Goal: Register for event/course

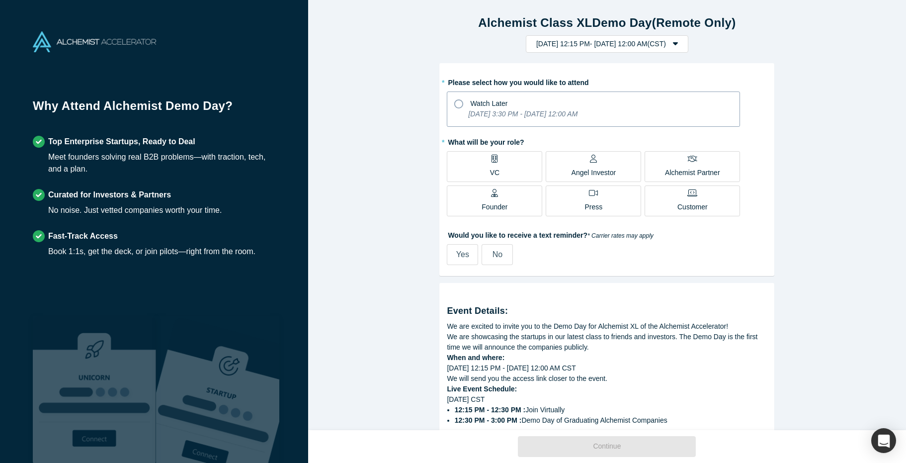
click at [462, 104] on icon at bounding box center [458, 103] width 9 height 9
click at [0, 0] on input "Watch Later Tuesday, September 30, 2025 3:30 PM - Tuesday, October 7, 2025 12:0…" at bounding box center [0, 0] width 0 height 0
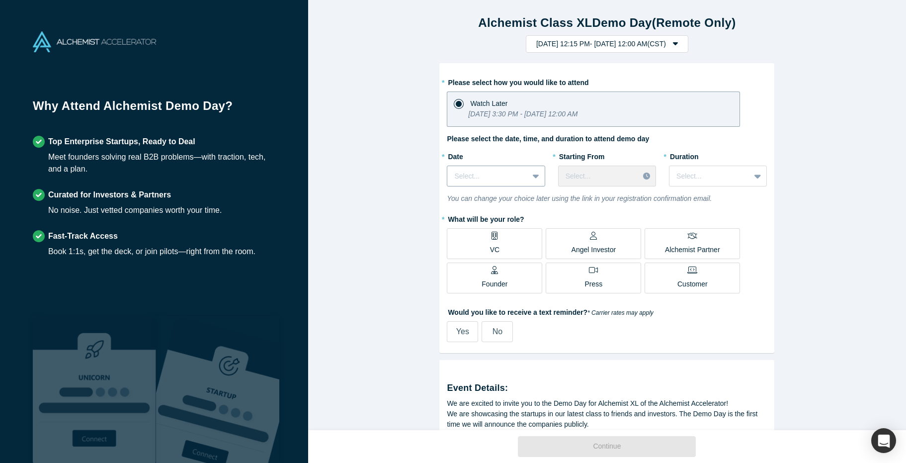
click at [530, 169] on div at bounding box center [537, 176] width 16 height 18
click at [738, 314] on label "Would you like to receive a text reminder? * Carrier rates may apply" at bounding box center [607, 311] width 320 height 14
click at [600, 242] on div "Angel Investor" at bounding box center [593, 243] width 45 height 23
click at [0, 0] on input "Angel Investor" at bounding box center [0, 0] width 0 height 0
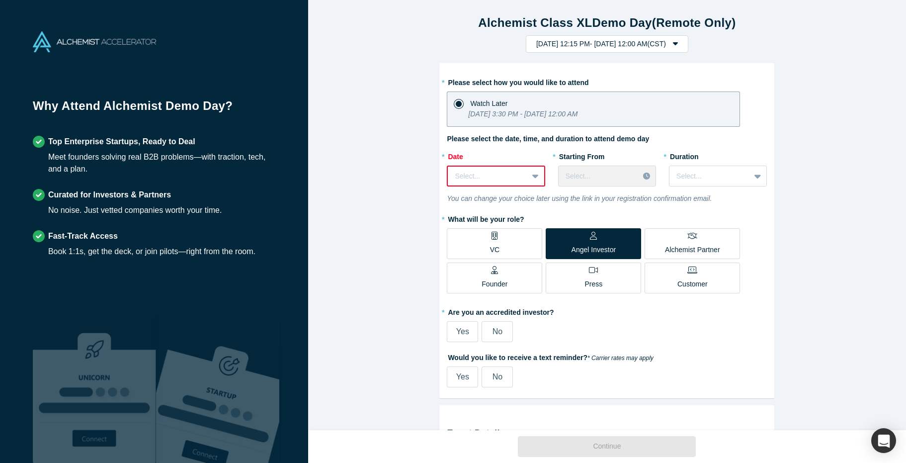
click at [473, 332] on label "Yes" at bounding box center [462, 331] width 31 height 21
click at [0, 0] on input "Yes" at bounding box center [0, 0] width 0 height 0
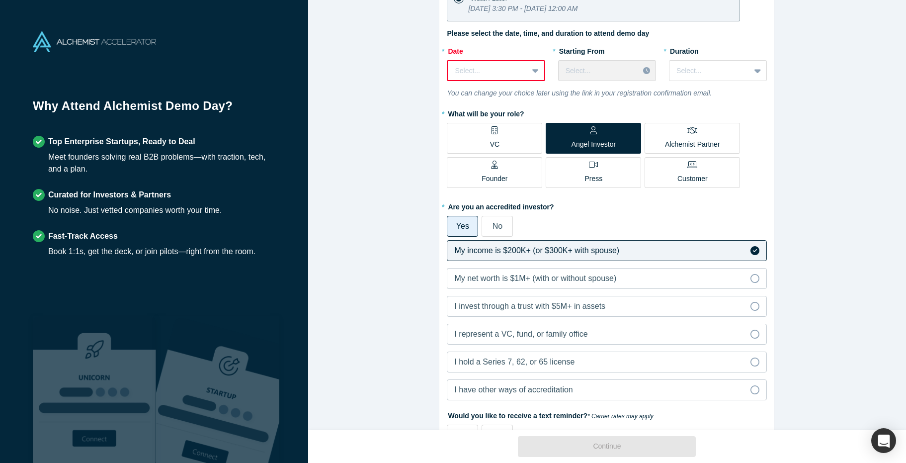
scroll to position [107, 0]
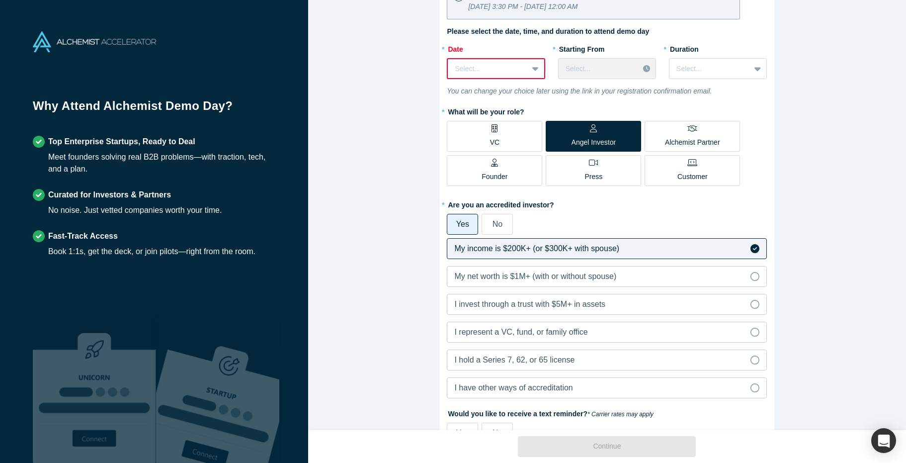
click at [461, 221] on span "Yes" at bounding box center [462, 224] width 13 height 8
click at [0, 0] on input "Yes" at bounding box center [0, 0] width 0 height 0
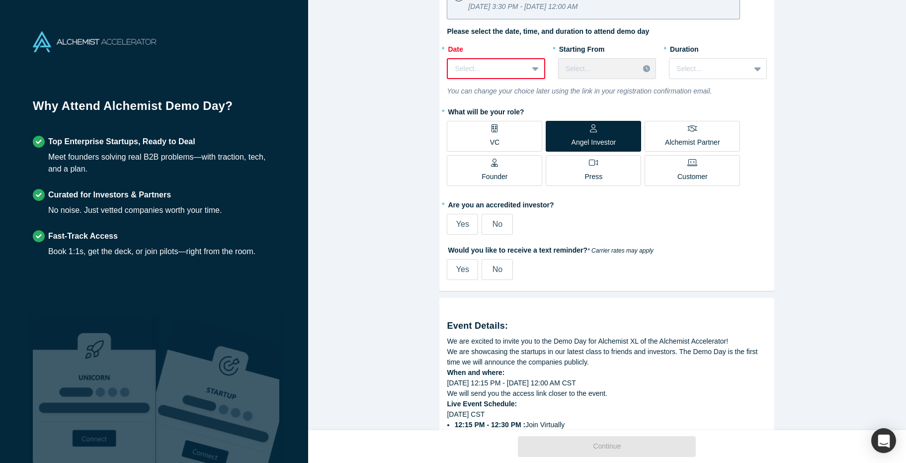
click at [469, 221] on label "Yes" at bounding box center [462, 224] width 31 height 21
click at [0, 0] on input "Yes" at bounding box center [0, 0] width 0 height 0
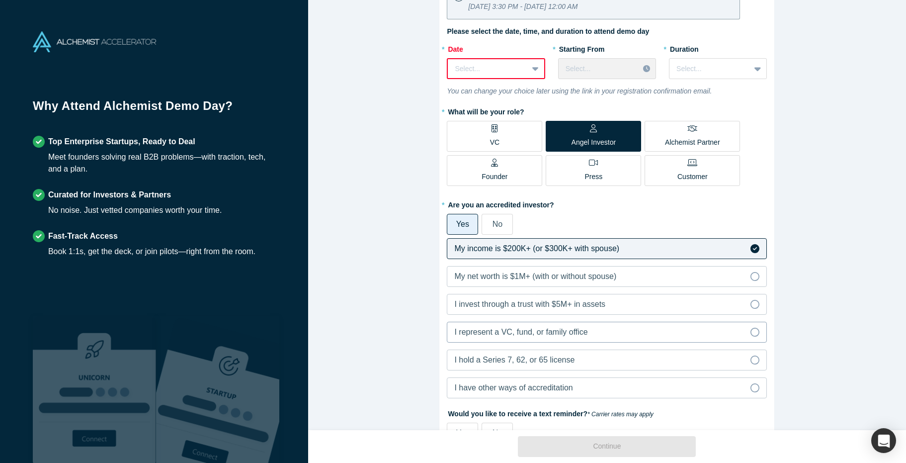
click at [535, 332] on span "I represent a VC, fund, or family office" at bounding box center [520, 331] width 133 height 8
click at [0, 0] on input "I represent a VC, fund, or family office" at bounding box center [0, 0] width 0 height 0
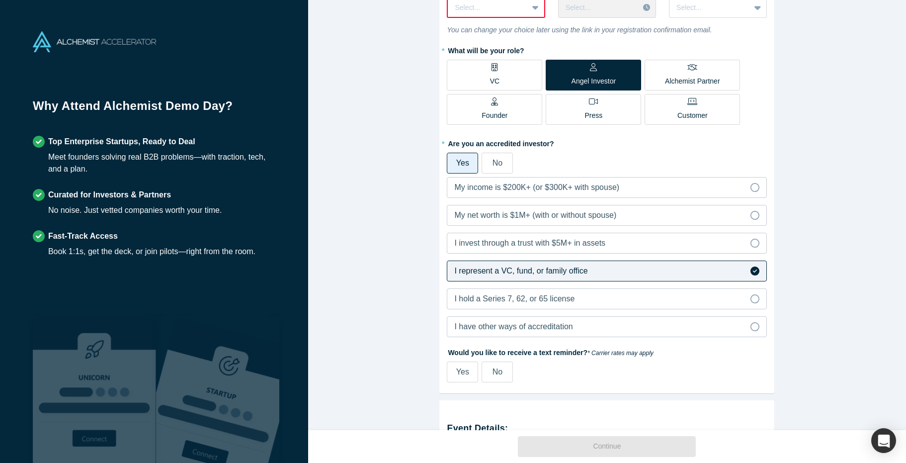
scroll to position [186, 0]
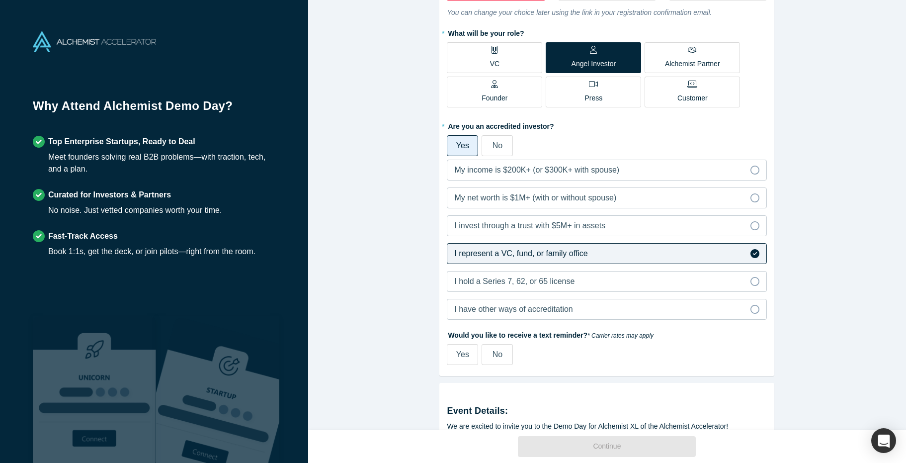
click at [470, 358] on label "Yes" at bounding box center [462, 354] width 31 height 21
click at [0, 0] on input "Yes" at bounding box center [0, 0] width 0 height 0
select select "US"
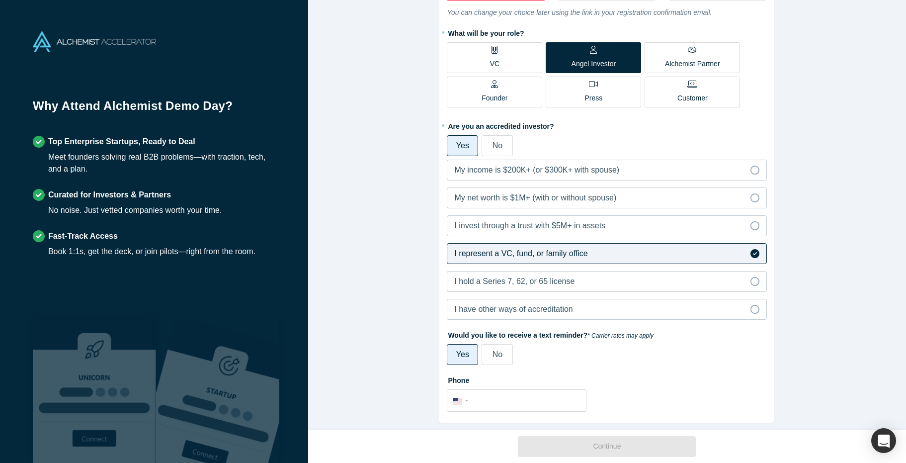
click at [489, 355] on label "No" at bounding box center [497, 354] width 31 height 21
click at [0, 0] on input "No" at bounding box center [0, 0] width 0 height 0
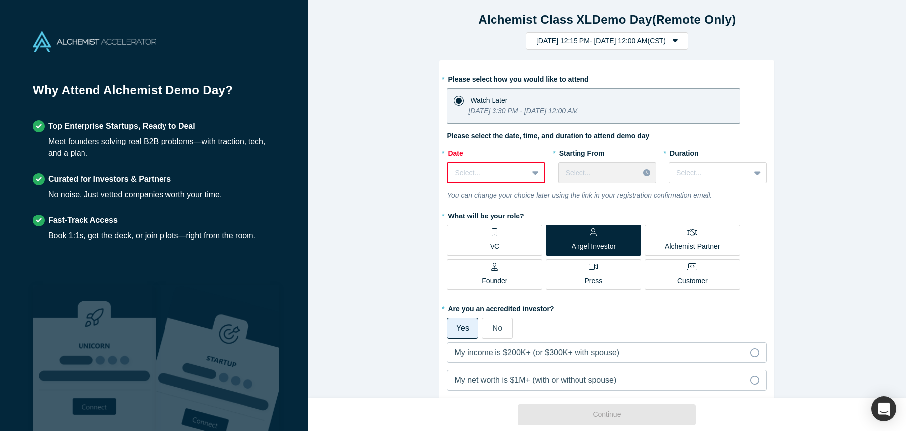
scroll to position [0, 0]
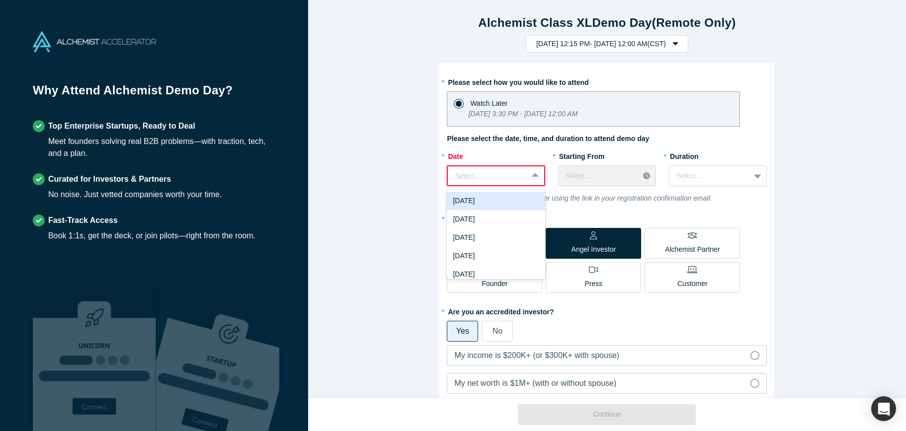
click at [516, 182] on div "Select..." at bounding box center [488, 176] width 80 height 16
click at [500, 236] on div "Fri, Oct 3, 2025" at bounding box center [496, 238] width 98 height 18
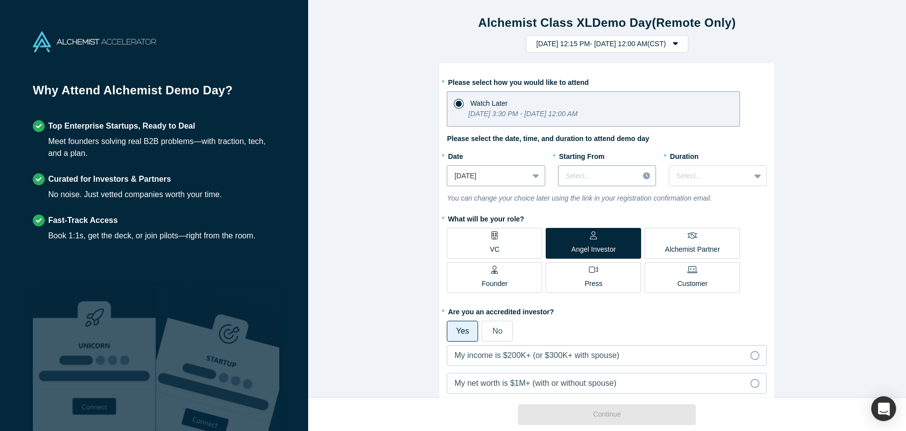
click at [634, 183] on div "Select..." at bounding box center [599, 176] width 80 height 16
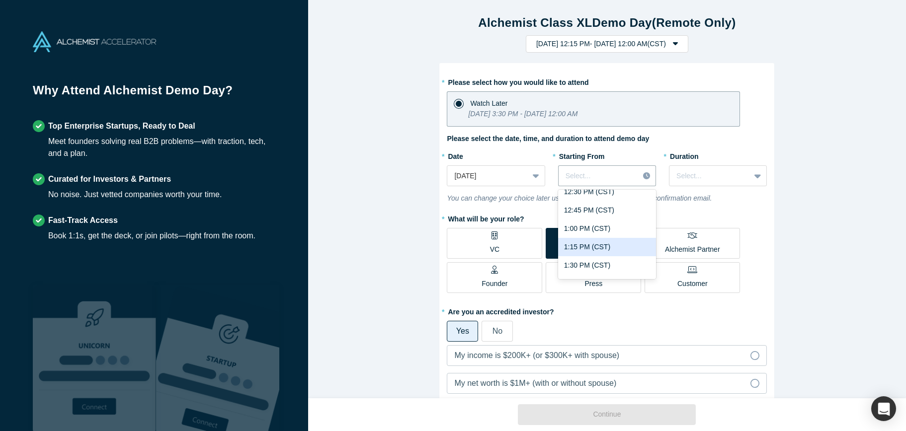
scroll to position [977, 0]
click at [614, 239] on div "1:30 PM (CST)" at bounding box center [607, 235] width 98 height 18
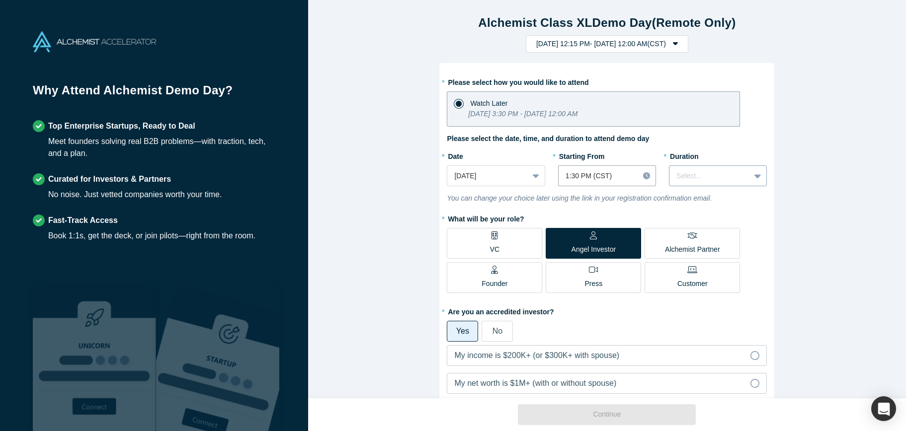
click at [715, 165] on div "Select..." at bounding box center [718, 175] width 98 height 21
click at [730, 266] on div "3 hours" at bounding box center [718, 268] width 98 height 18
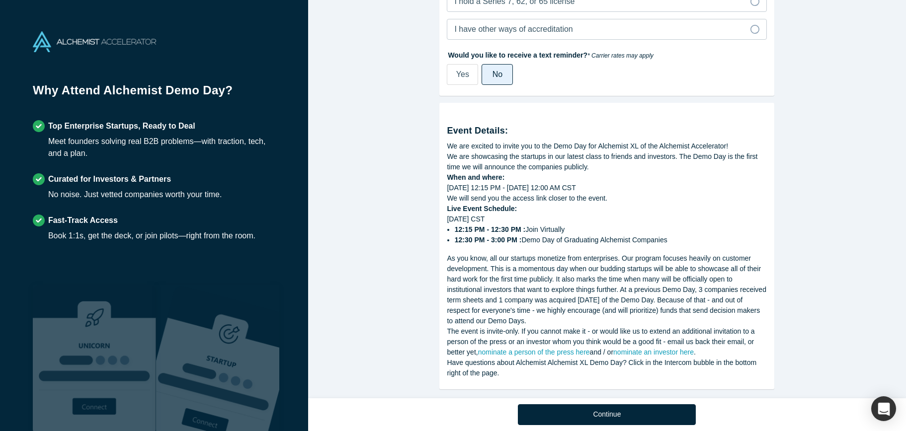
scroll to position [480, 0]
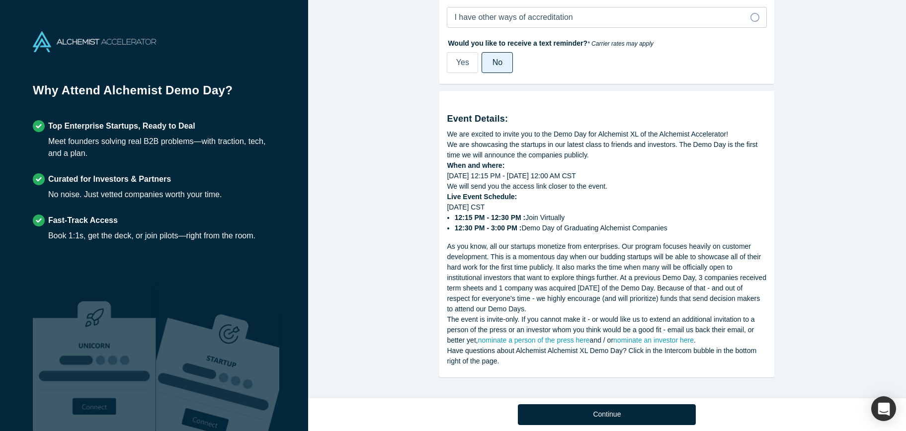
click at [566, 325] on div "The event is invite-only. If you cannot make it - or would like us to extend an…" at bounding box center [607, 330] width 320 height 31
click at [619, 414] on button "Continue" at bounding box center [607, 414] width 178 height 21
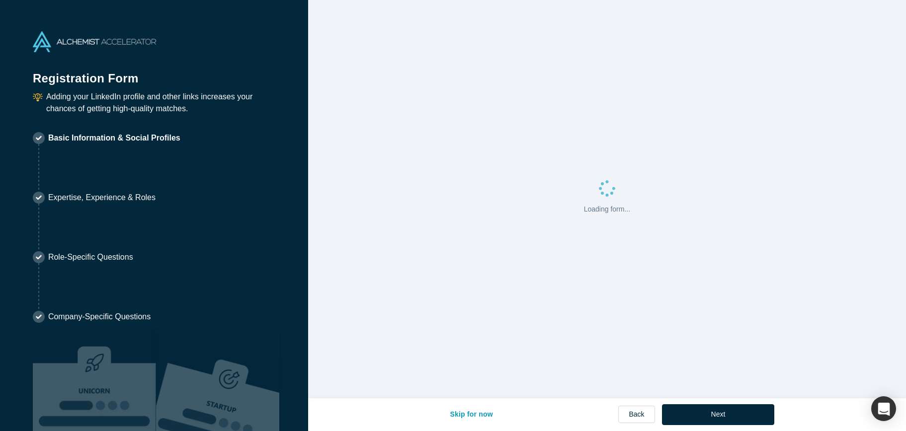
select select "US"
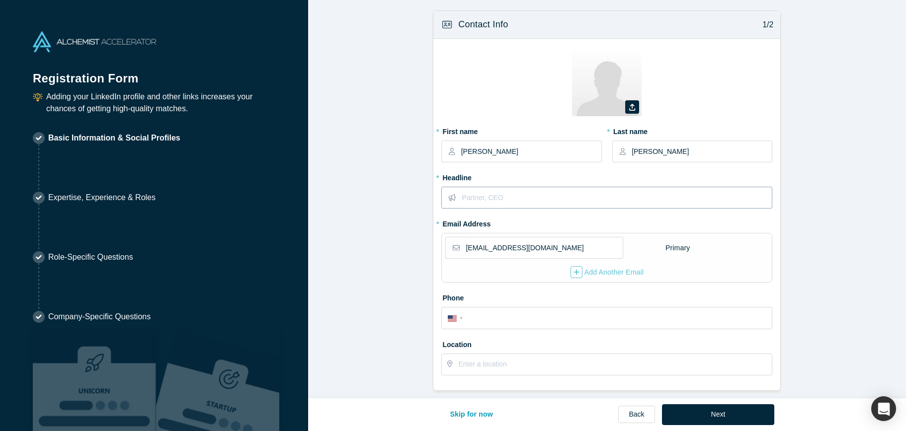
click at [562, 195] on input "text" at bounding box center [617, 197] width 310 height 21
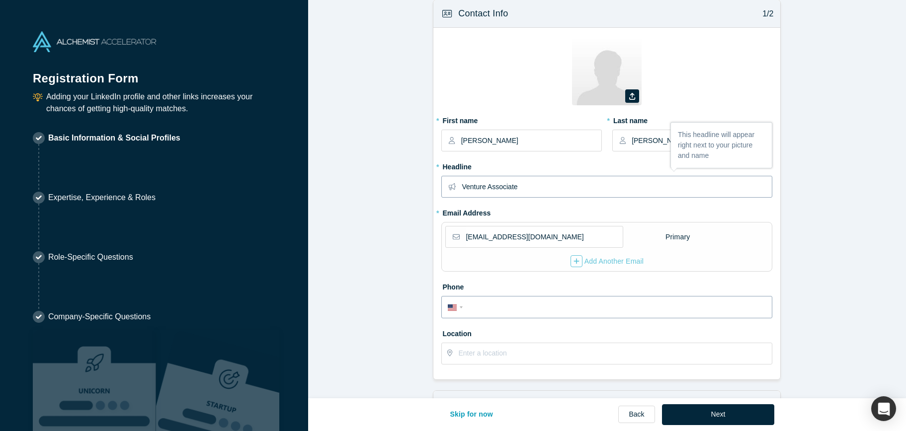
type input "Venture Associate"
click at [541, 303] on input "tel" at bounding box center [616, 308] width 300 height 14
type input "(914) 661-1688"
click at [546, 355] on input "text" at bounding box center [614, 353] width 313 height 21
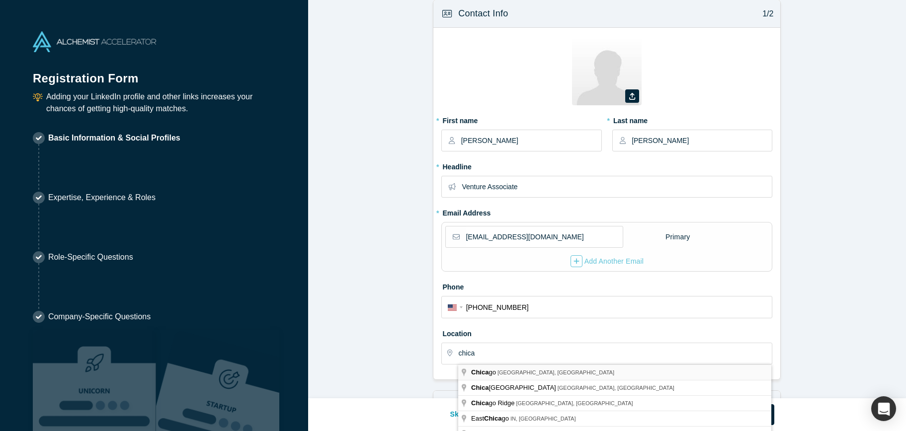
type input "Chicago, IL, USA"
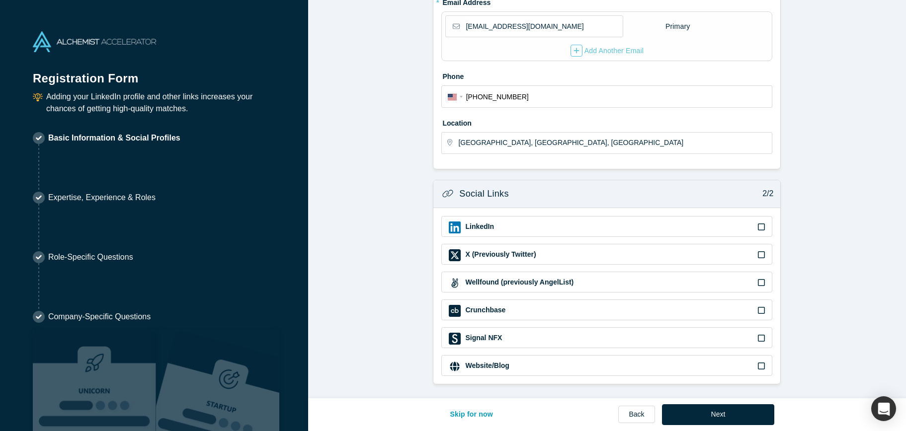
scroll to position [221, 0]
click at [683, 405] on button "Next" at bounding box center [718, 414] width 113 height 21
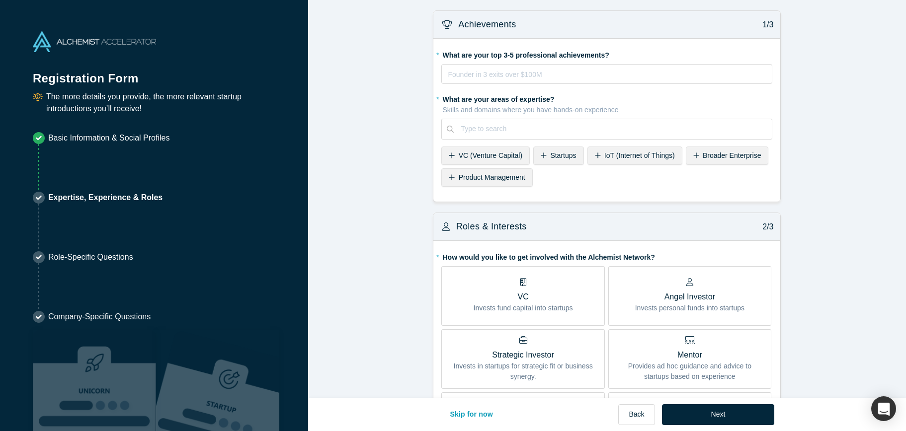
click at [564, 301] on p "VC" at bounding box center [523, 297] width 99 height 12
click at [0, 0] on input "VC Invests fund capital into startups" at bounding box center [0, 0] width 0 height 0
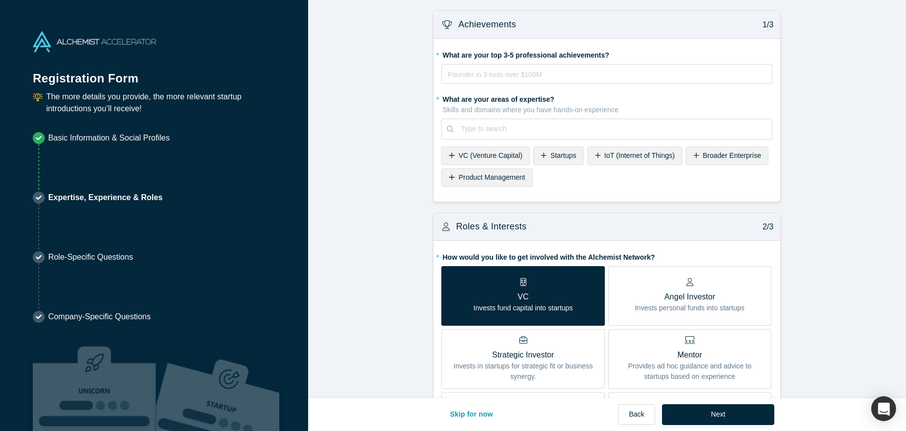
click at [501, 156] on span "VC (Venture Capital)" at bounding box center [491, 156] width 64 height 8
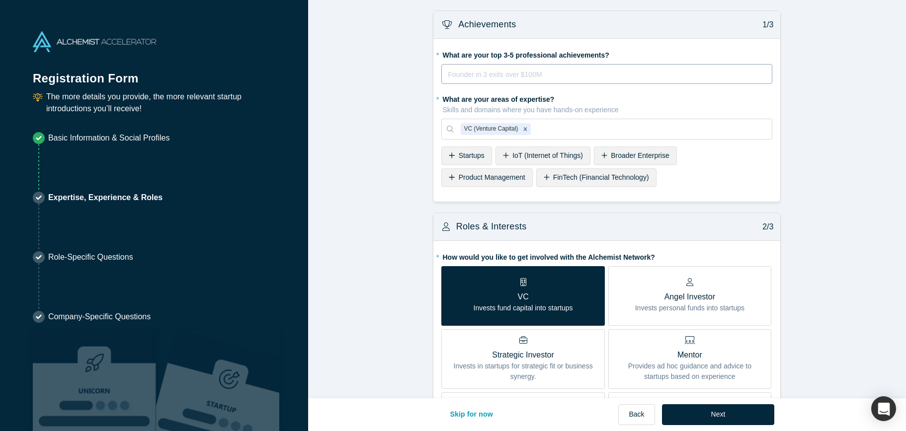
click at [493, 80] on div "rdw-editor" at bounding box center [607, 75] width 318 height 12
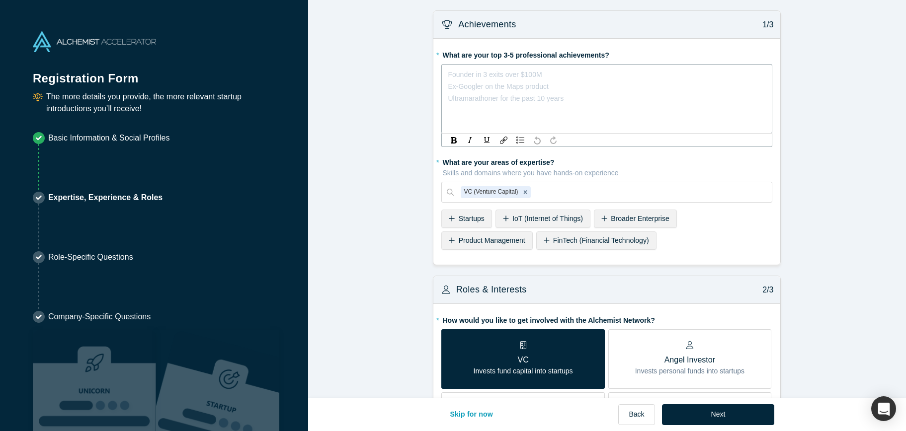
click at [540, 92] on div "Founder in 3 exits over $100M Ex-Googler on the Maps product Ultramarathoner fo…" at bounding box center [506, 87] width 116 height 36
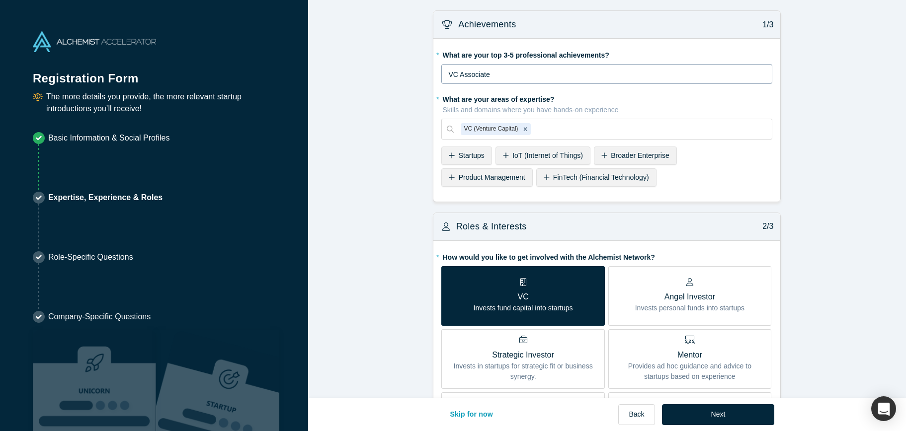
click at [761, 180] on div "* What are your areas of expertise? Skills and domains where you have hands-on …" at bounding box center [606, 140] width 331 height 99
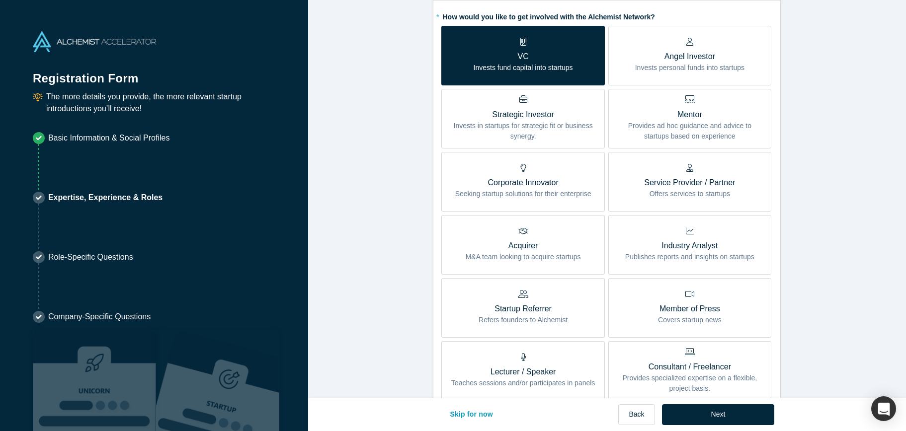
scroll to position [239, 0]
click at [686, 39] on icon at bounding box center [689, 43] width 7 height 8
click at [0, 0] on input "Angel Investor Invests personal funds into startups" at bounding box center [0, 0] width 0 height 0
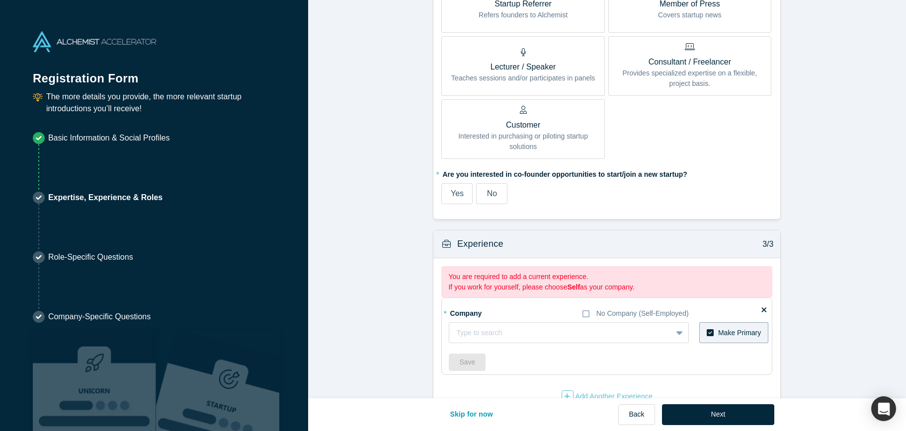
scroll to position [554, 0]
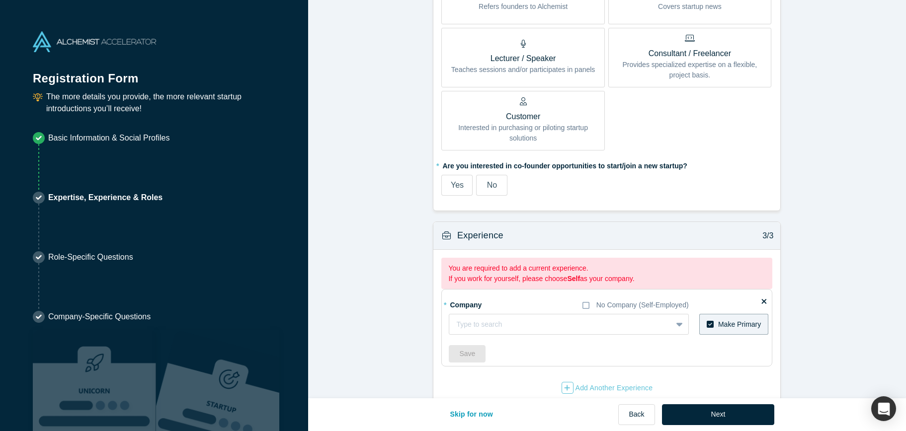
click at [499, 184] on label "No" at bounding box center [491, 185] width 31 height 21
click at [0, 0] on input "No" at bounding box center [0, 0] width 0 height 0
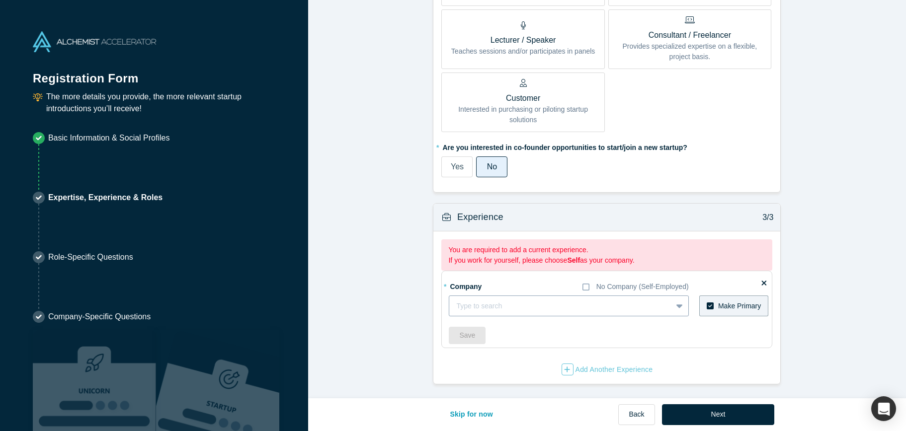
click at [546, 312] on div at bounding box center [560, 306] width 208 height 12
type input "Chicago Early Growth Ventures"
click at [748, 330] on div "Save" at bounding box center [609, 335] width 320 height 17
click at [561, 298] on div "Type to search" at bounding box center [560, 306] width 222 height 16
type input "Chicago Early"
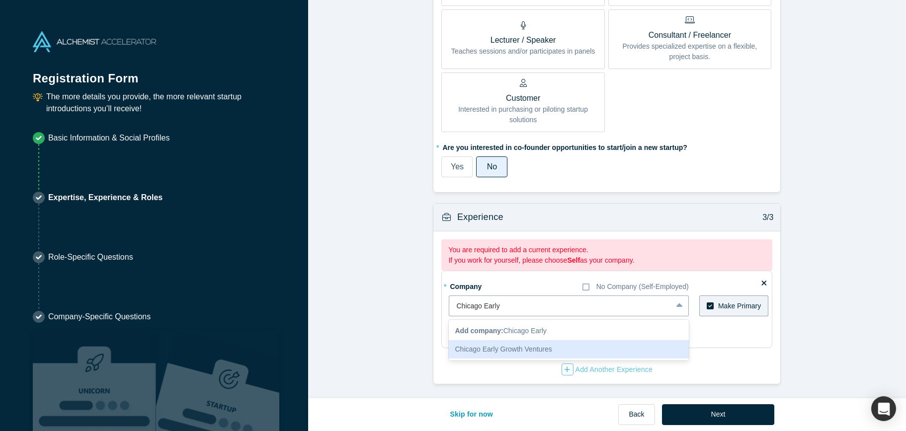
click at [495, 352] on div "Chicago Early Growth Ventures" at bounding box center [569, 349] width 240 height 18
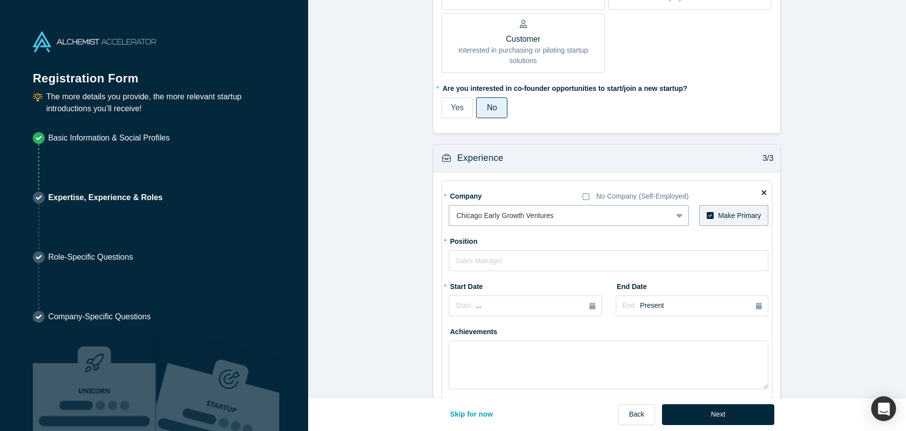
scroll to position [644, 0]
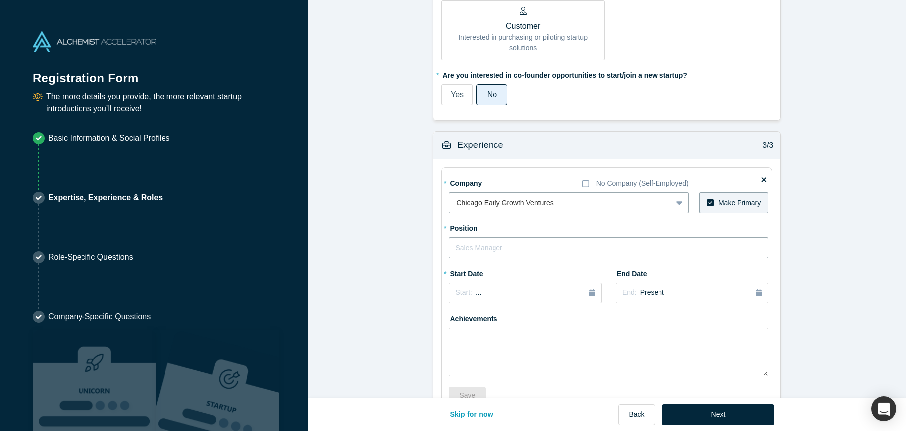
click at [567, 254] on input "text" at bounding box center [609, 248] width 320 height 21
type input "A"
type input "Venture Associate"
click at [547, 292] on div "Start: ..." at bounding box center [525, 293] width 140 height 11
click at [543, 365] on div "Sep" at bounding box center [537, 366] width 32 height 10
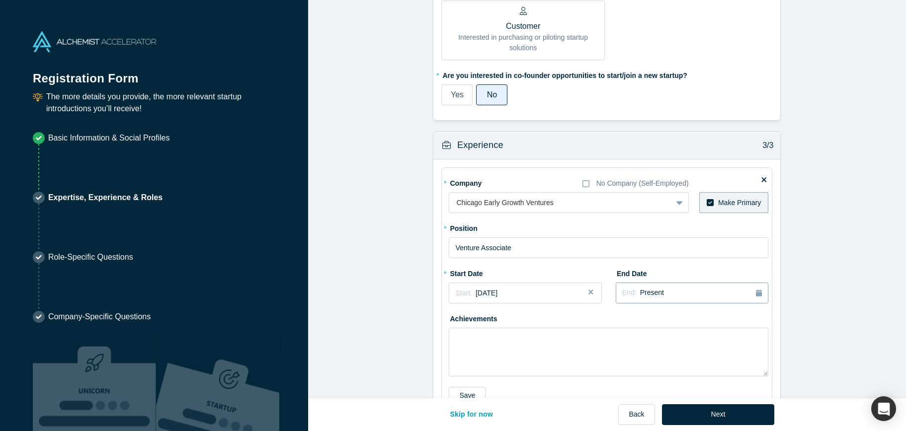
click at [661, 284] on button "End: Present" at bounding box center [692, 293] width 153 height 21
click at [520, 364] on textarea at bounding box center [609, 352] width 320 height 49
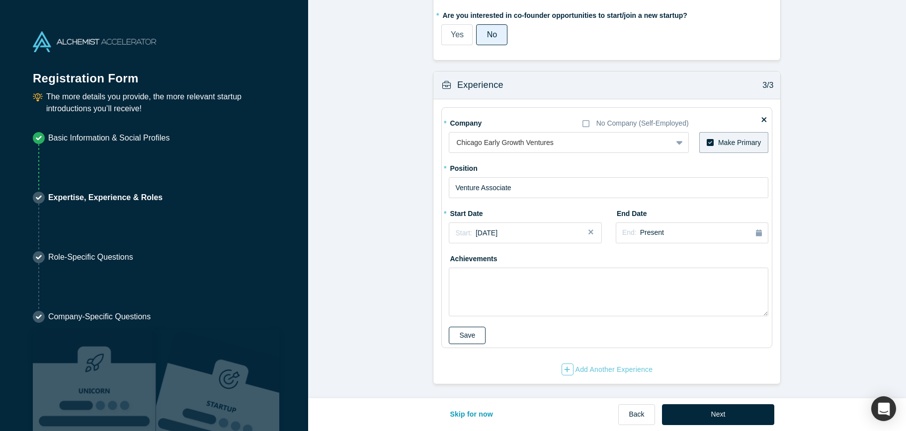
click at [449, 341] on button "Save" at bounding box center [467, 335] width 37 height 17
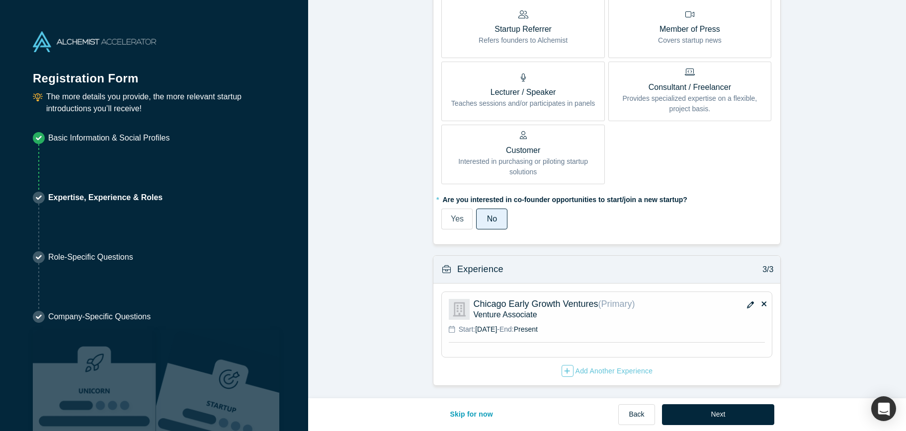
scroll to position [522, 0]
click at [717, 420] on button "Next" at bounding box center [718, 414] width 113 height 21
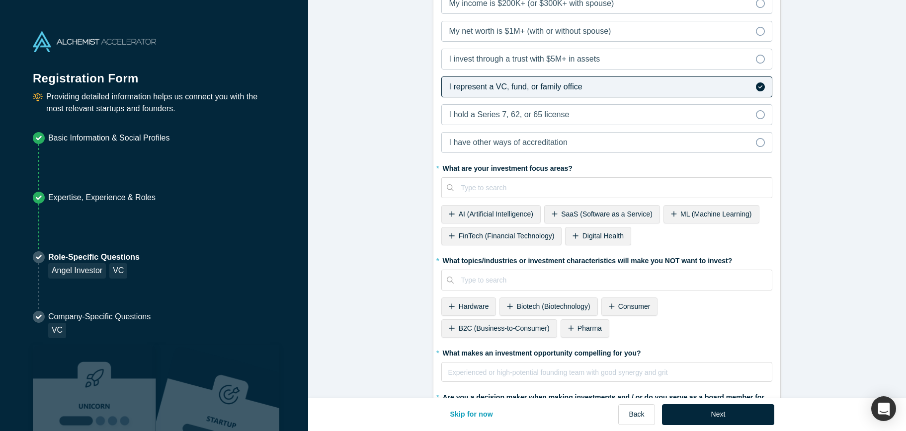
scroll to position [269, 0]
click at [519, 186] on div at bounding box center [613, 189] width 304 height 12
click at [673, 235] on div "* What are your investment focus areas? Type to search To pick up a draggable i…" at bounding box center [606, 205] width 331 height 89
click at [514, 212] on span "AI (Artificial Intelligence)" at bounding box center [496, 215] width 75 height 8
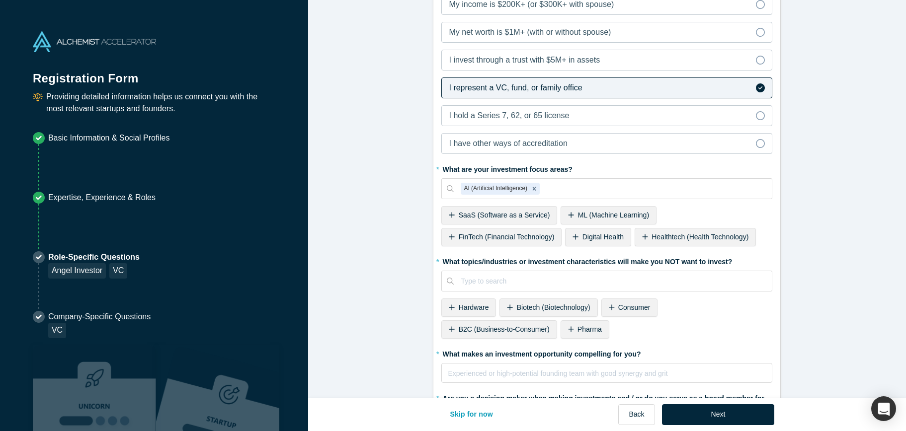
click at [520, 217] on span "SaaS (Software as a Service)" at bounding box center [504, 215] width 91 height 8
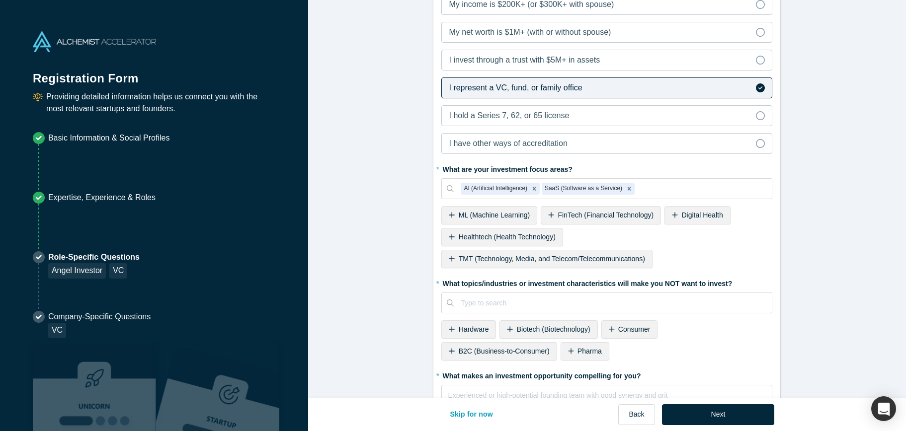
click at [539, 255] on span "TMT (Technology, Media, and Telecom/Telecommunications)" at bounding box center [552, 259] width 186 height 8
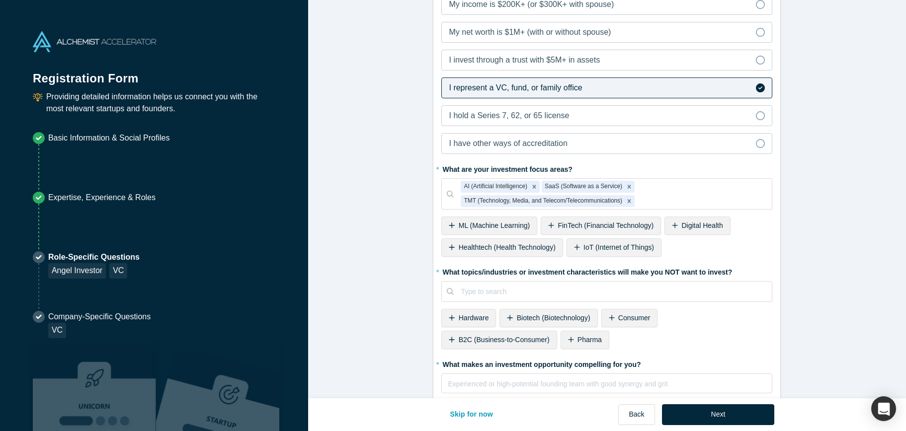
click at [586, 229] on span "FinTech (Financial Technology)" at bounding box center [606, 226] width 96 height 8
click at [517, 245] on span "IoT (Internet of Things)" at bounding box center [494, 247] width 71 height 8
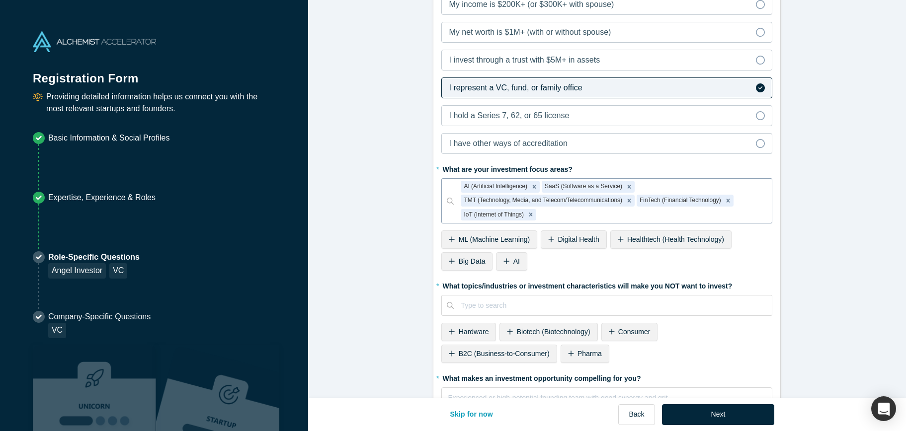
click at [564, 216] on div at bounding box center [651, 215] width 227 height 12
type input "consumer"
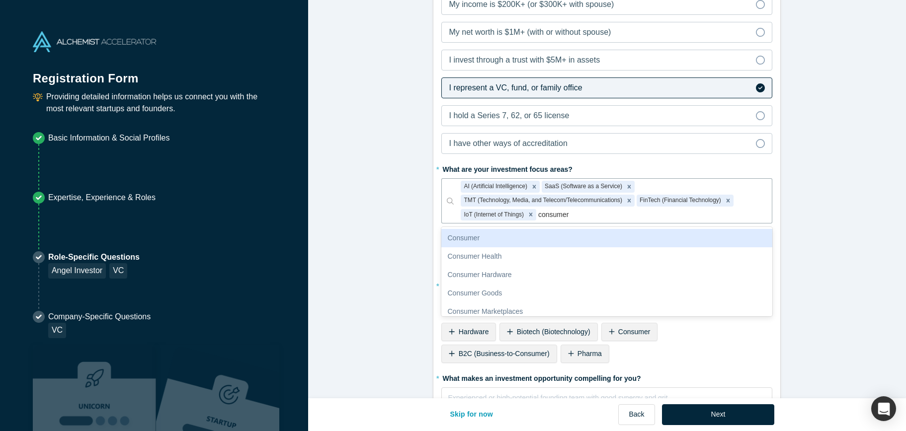
click at [518, 235] on div "Consumer" at bounding box center [606, 238] width 331 height 18
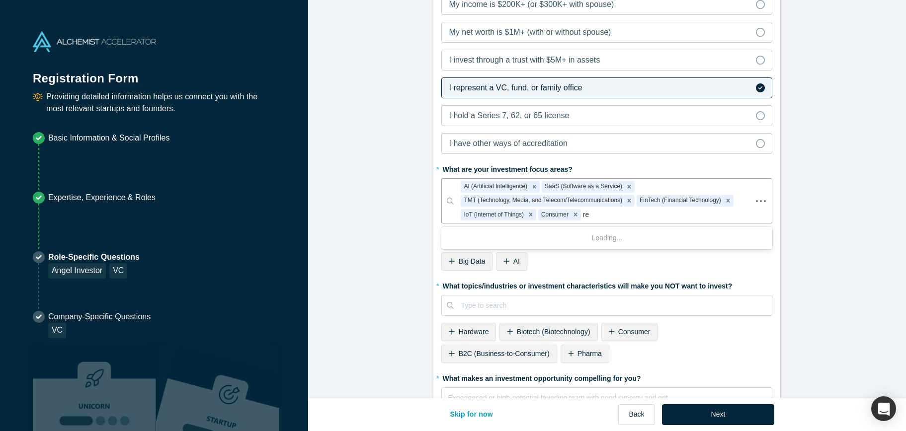
type input "r"
click at [806, 306] on form "Alchemist Portfolio (Angel Investor, VC) 1/3 Company Type to search To pick up …" at bounding box center [607, 328] width 598 height 1173
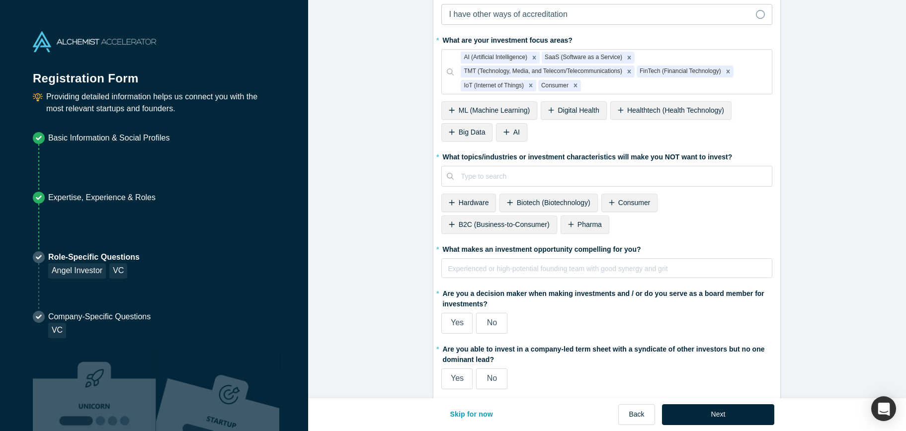
click at [624, 199] on span "Consumer" at bounding box center [634, 203] width 32 height 8
click at [655, 202] on span "B2C (Business-to-Consumer)" at bounding box center [663, 203] width 91 height 8
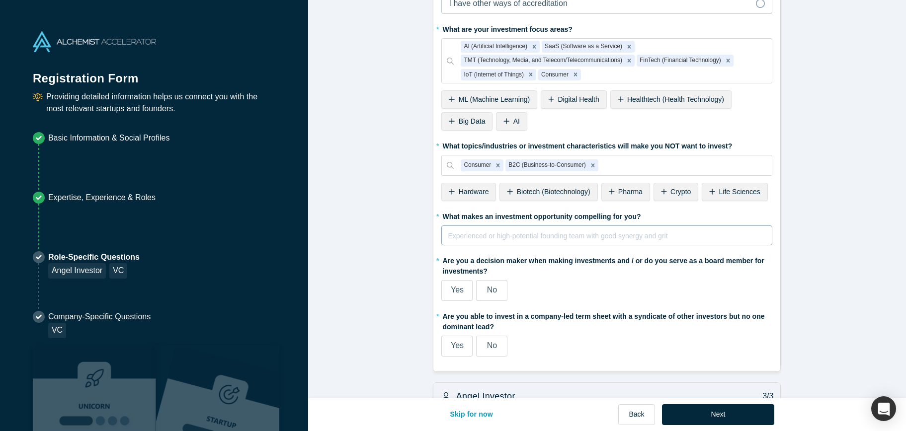
scroll to position [409, 0]
click at [594, 162] on icon "Remove B2C (Business-to-Consumer)" at bounding box center [592, 164] width 7 height 7
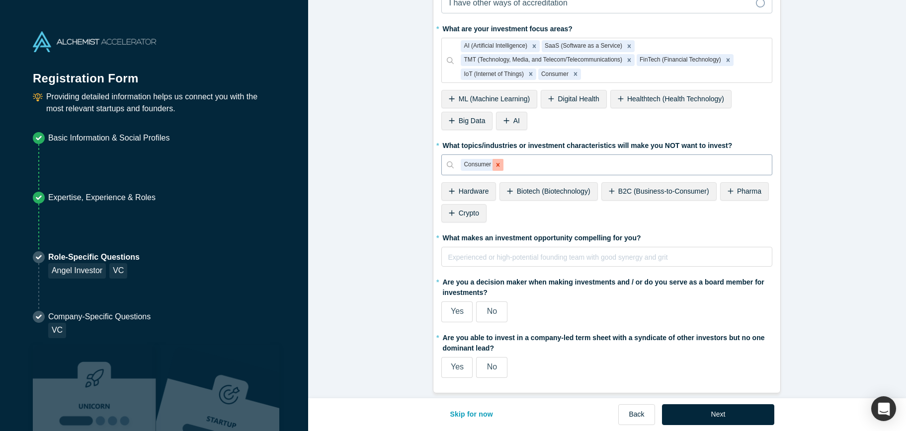
click at [500, 164] on icon "Remove Consumer" at bounding box center [497, 164] width 7 height 7
click at [574, 193] on span "Biotech (Biotechnology)" at bounding box center [554, 191] width 74 height 8
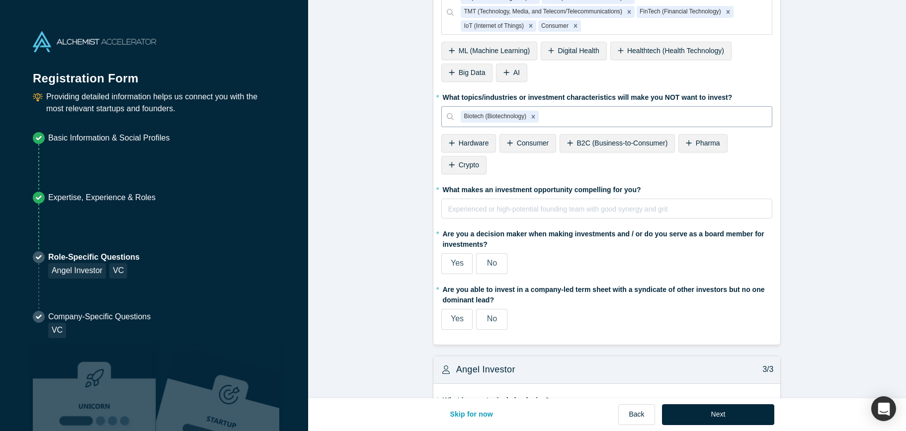
scroll to position [470, 0]
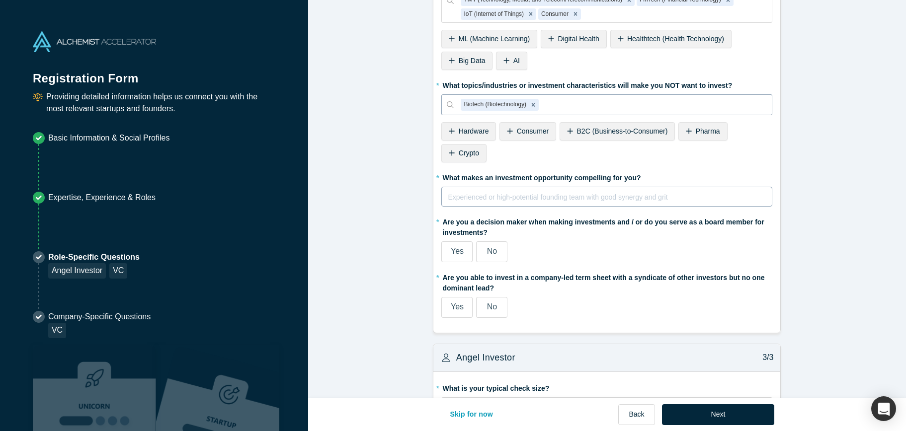
click at [555, 202] on div "rdw-editor" at bounding box center [607, 197] width 318 height 12
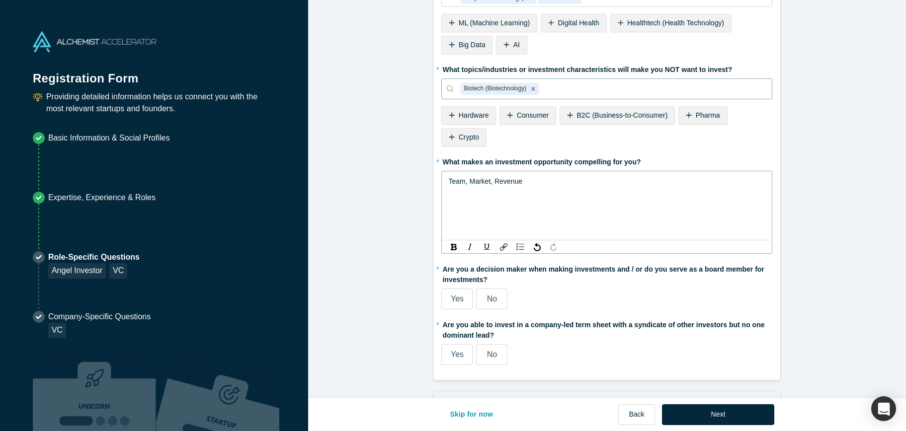
scroll to position [485, 0]
click at [441, 304] on fieldset "* Are you an accredited investor? Yes No My income is $200K+ (or $300K+ with sp…" at bounding box center [606, 51] width 331 height 644
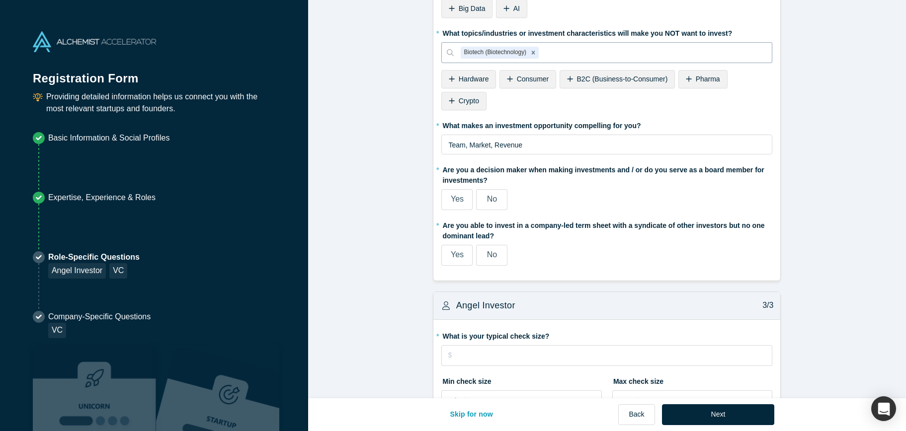
scroll to position [573, 0]
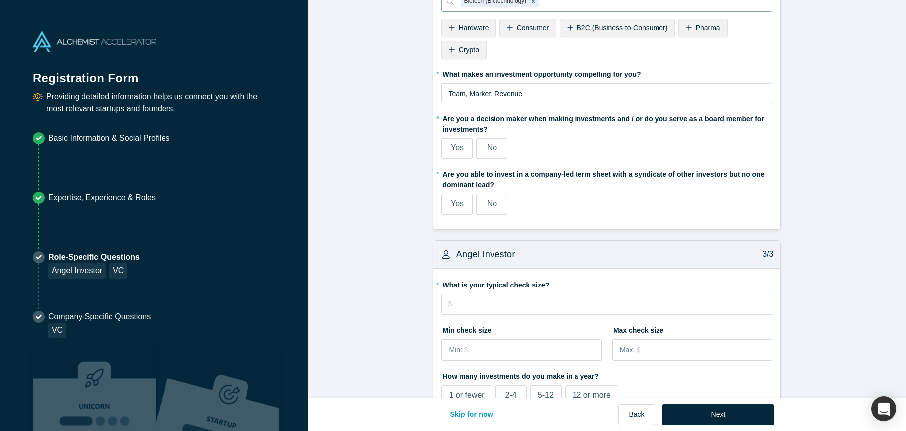
click at [456, 147] on span "Yes" at bounding box center [457, 148] width 13 height 8
click at [0, 0] on input "Yes" at bounding box center [0, 0] width 0 height 0
click at [491, 206] on span "No" at bounding box center [492, 203] width 10 height 8
click at [0, 0] on input "No" at bounding box center [0, 0] width 0 height 0
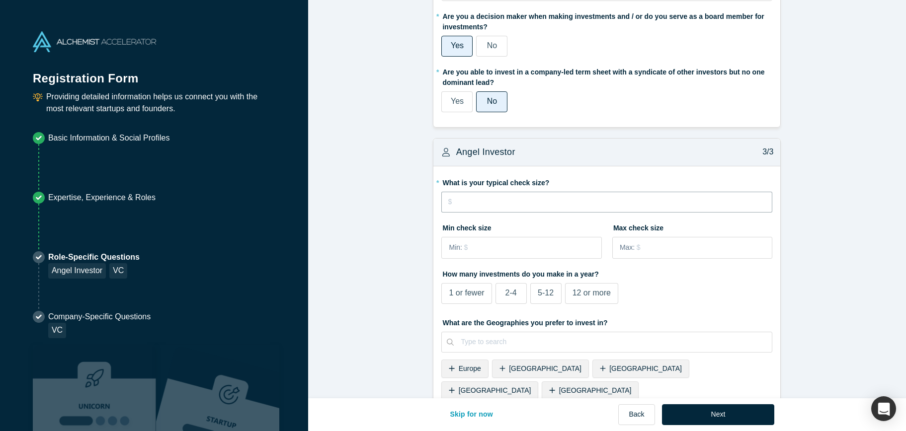
click at [501, 206] on input "tel" at bounding box center [606, 202] width 331 height 21
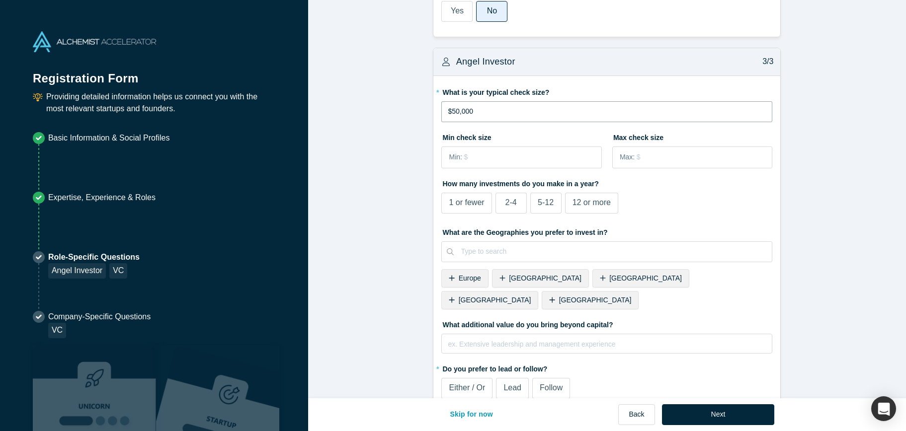
scroll to position [771, 0]
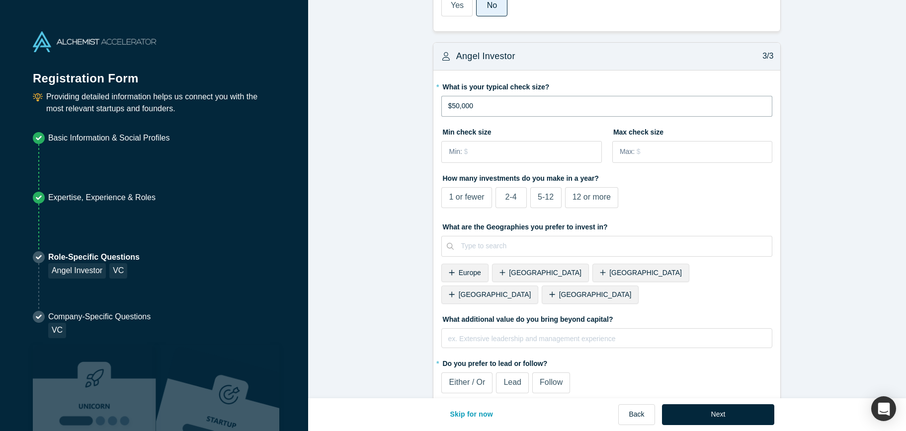
type input "$50,000"
click at [598, 189] on label "12 or more" at bounding box center [591, 197] width 53 height 21
click at [0, 0] on input "12 or more" at bounding box center [0, 0] width 0 height 0
click at [549, 206] on label "5-12" at bounding box center [545, 197] width 31 height 21
click at [0, 0] on input "5-12" at bounding box center [0, 0] width 0 height 0
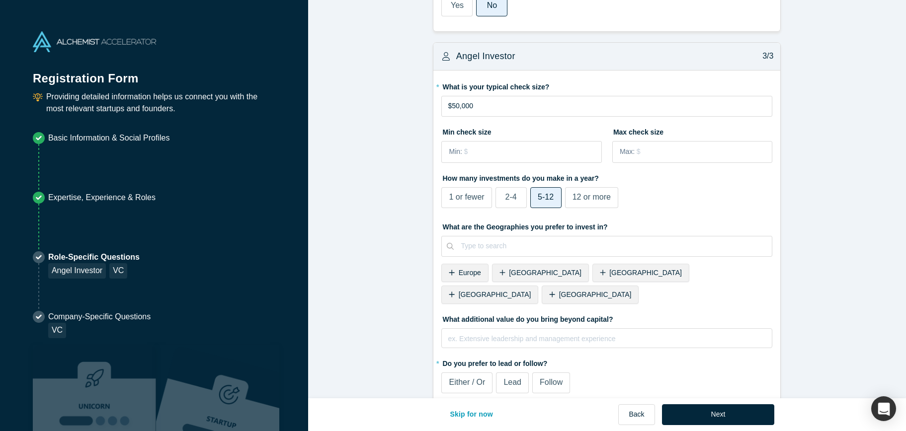
scroll to position [777, 0]
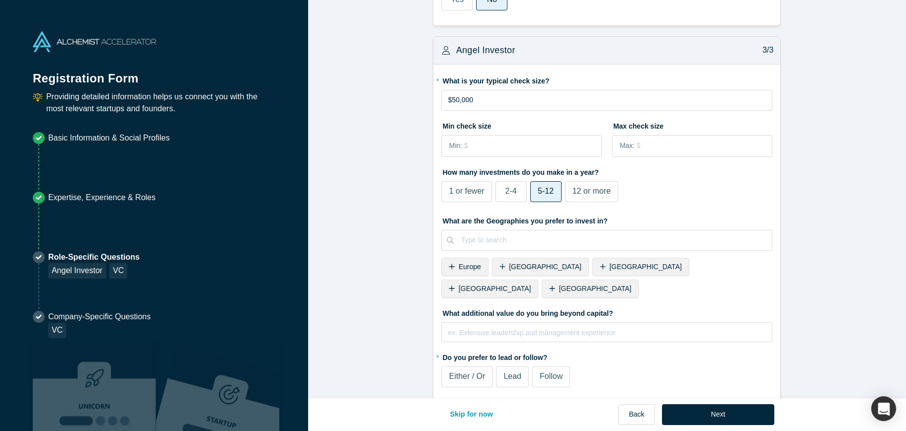
click at [632, 285] on span "United States" at bounding box center [595, 289] width 73 height 8
click at [455, 372] on span "Either / Or" at bounding box center [467, 376] width 36 height 8
click at [0, 0] on input "Either / Or" at bounding box center [0, 0] width 0 height 0
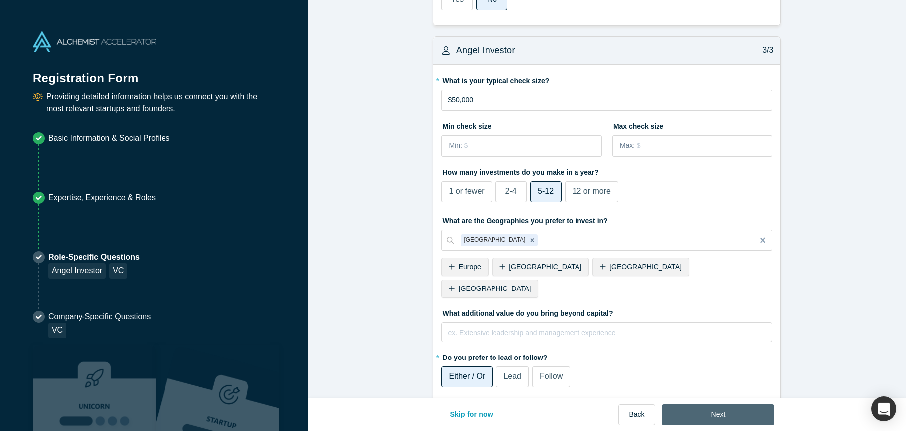
click at [705, 407] on button "Next" at bounding box center [718, 414] width 113 height 21
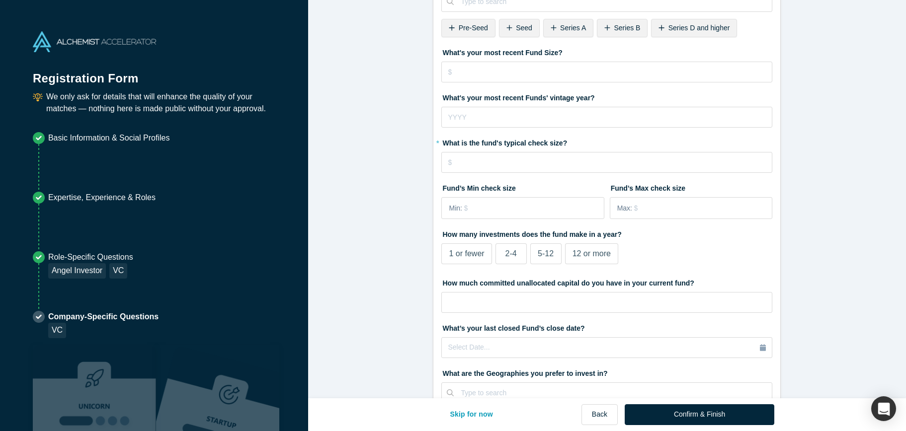
scroll to position [122, 0]
click at [502, 168] on input "tel" at bounding box center [606, 162] width 331 height 21
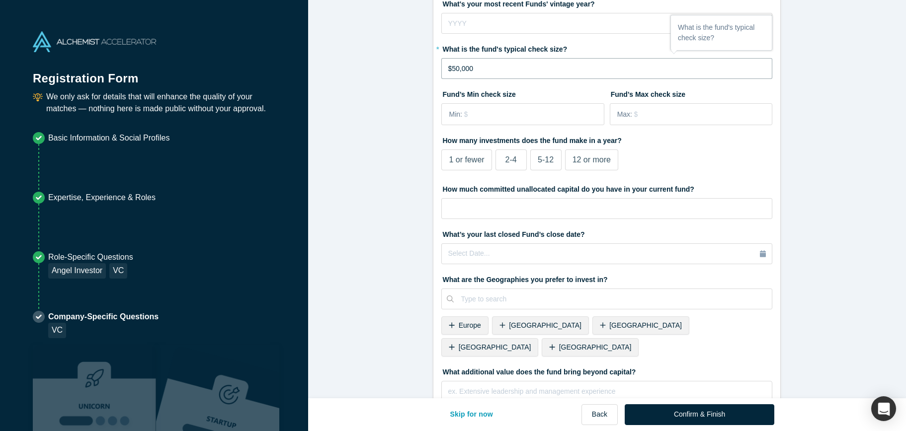
scroll to position [274, 0]
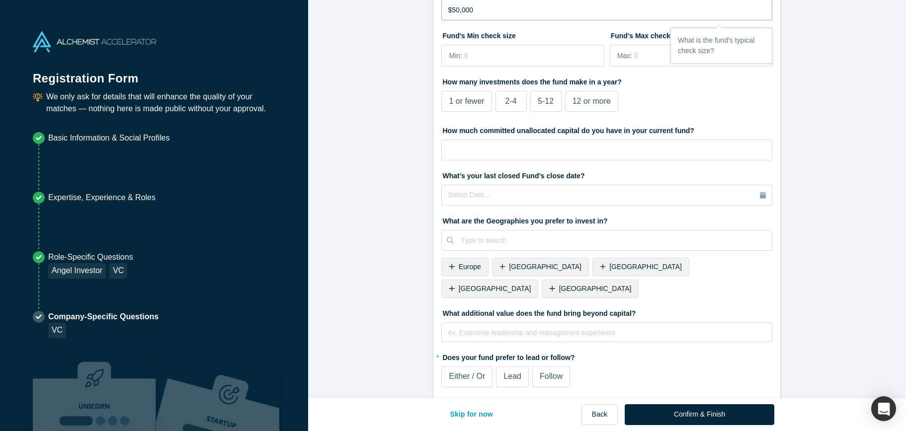
type input "$50,000"
click at [523, 367] on label "Lead" at bounding box center [512, 377] width 33 height 21
click at [0, 0] on input "Lead" at bounding box center [0, 0] width 0 height 0
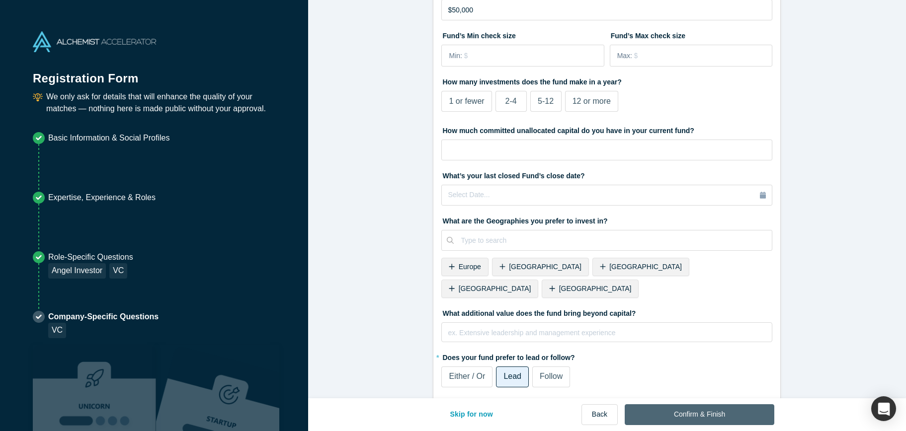
click at [679, 408] on button "Confirm & Finish" at bounding box center [700, 414] width 150 height 21
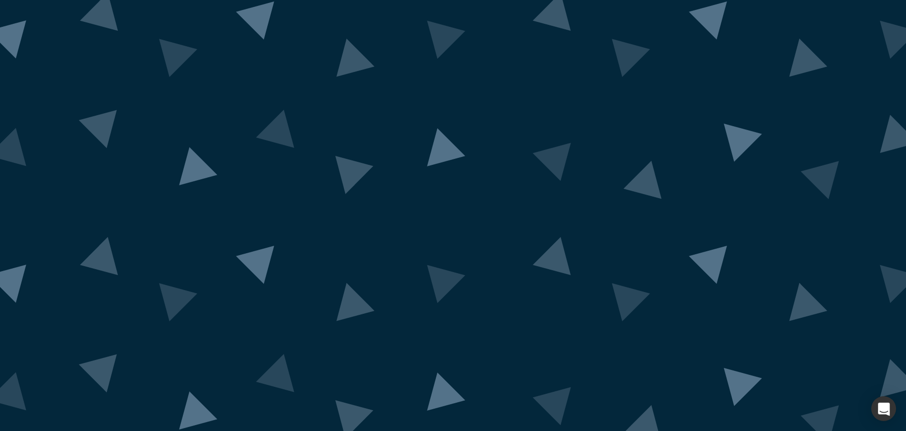
scroll to position [21, 0]
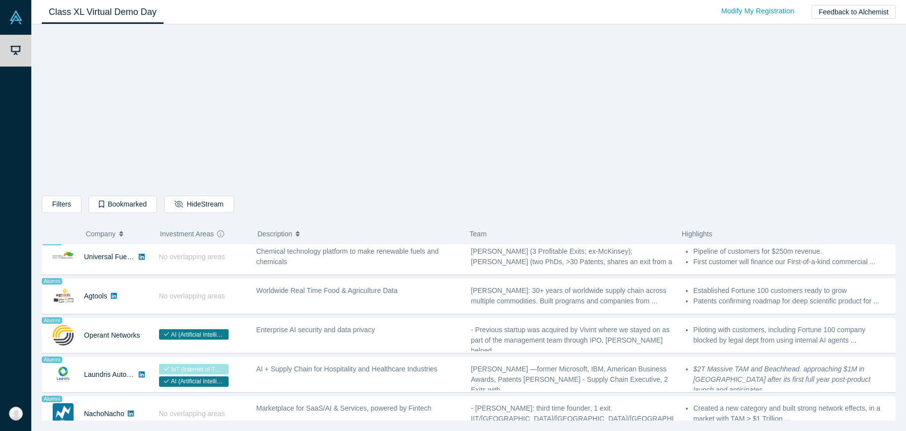
scroll to position [700, 0]
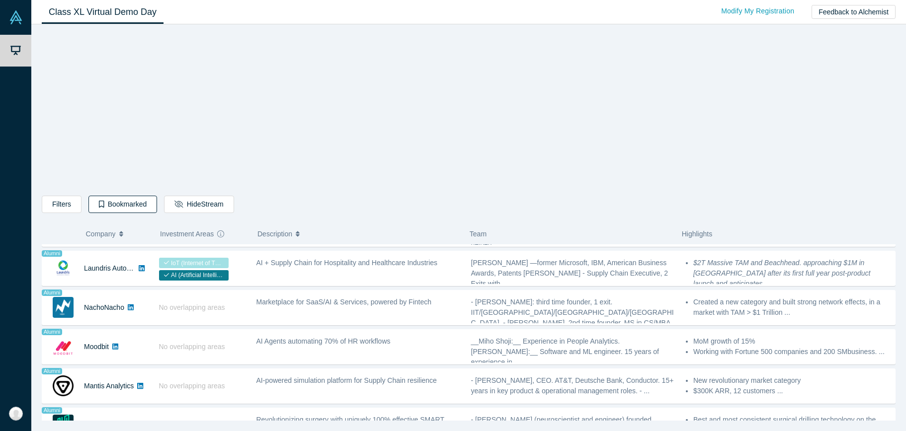
click at [148, 207] on button "Bookmarked" at bounding box center [122, 204] width 69 height 17
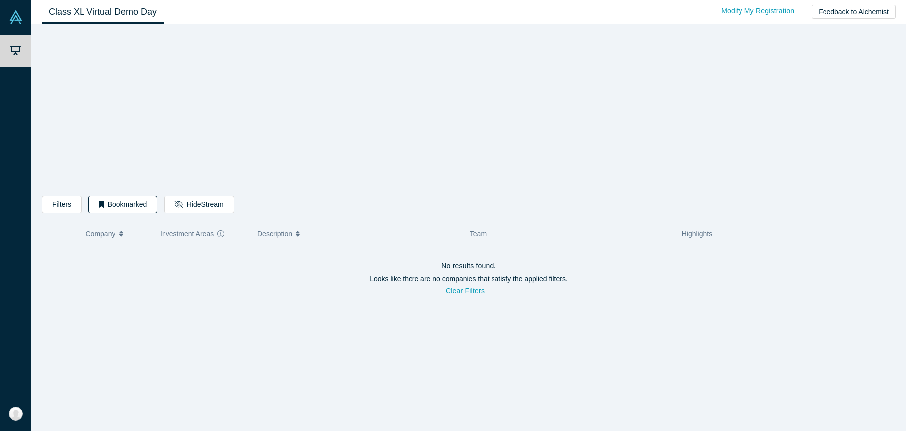
click at [121, 202] on button "Bookmarked" at bounding box center [122, 204] width 69 height 17
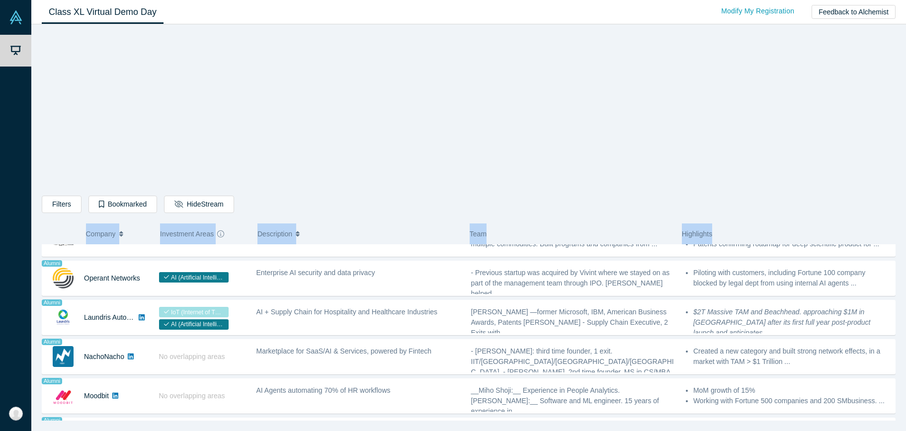
scroll to position [766, 0]
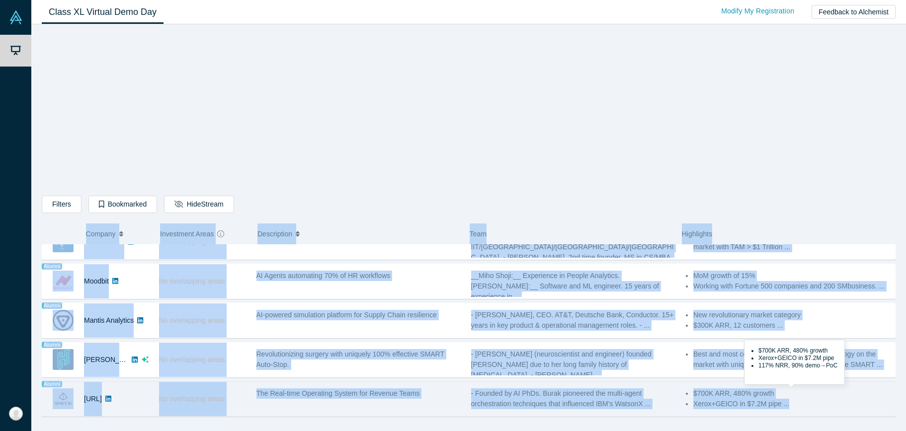
drag, startPoint x: 59, startPoint y: 231, endPoint x: 800, endPoint y: 409, distance: 762.4
click at [800, 409] on div "Filters AI Artificial Intelligence B2B SaaS AI (Artificial Intelligence) Data A…" at bounding box center [469, 226] width 854 height 390
copy div "Loremip Dolorsitam Conse Adipiscinge Sedd Eiusmodtem Incidi UT La etdoloremag a…"
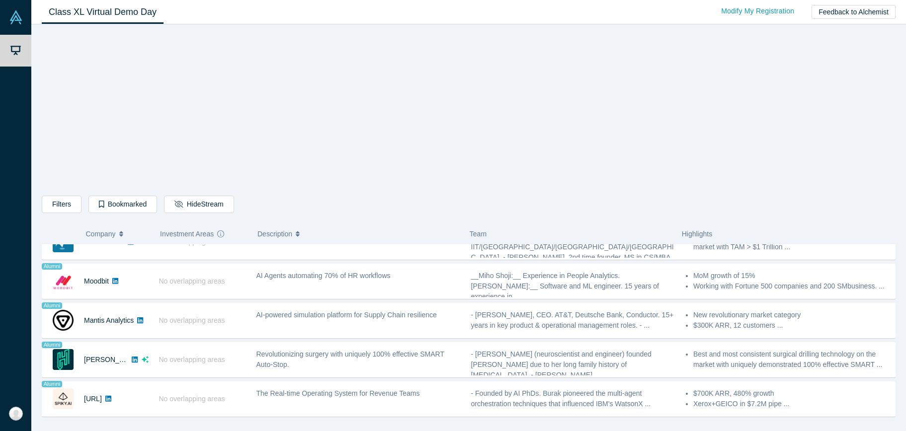
click at [356, 217] on div "Filters AI Artificial Intelligence B2B SaaS AI (Artificial Intelligence) Data A…" at bounding box center [469, 226] width 854 height 390
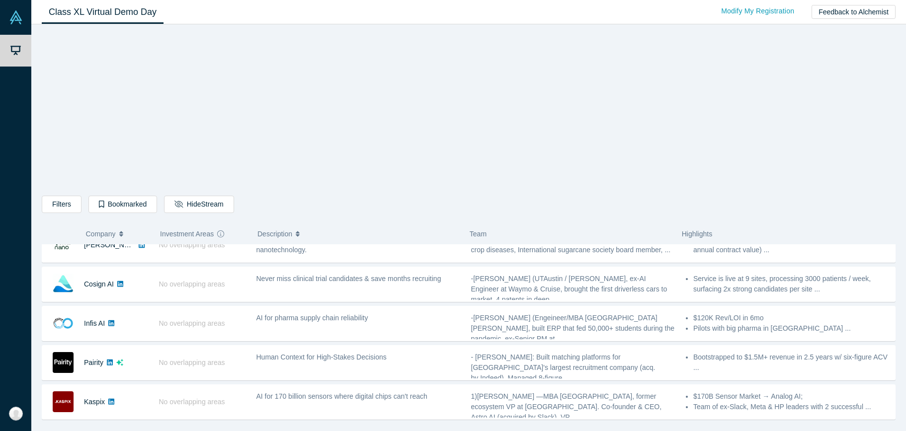
scroll to position [0, 0]
